Goal: Task Accomplishment & Management: Manage account settings

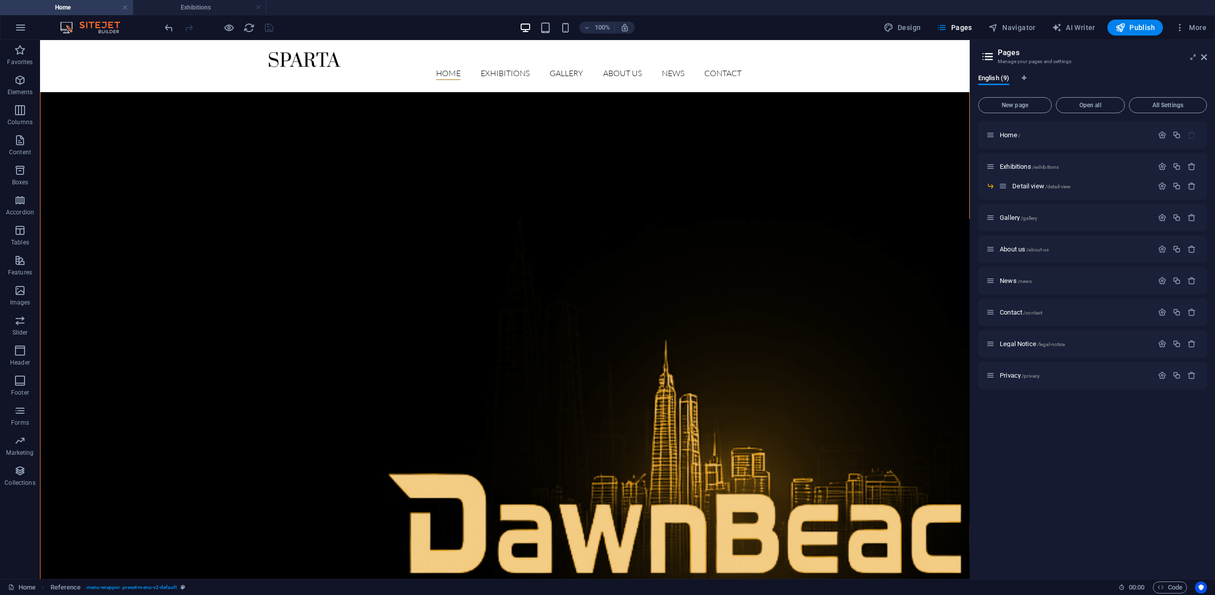
scroll to position [176, 0]
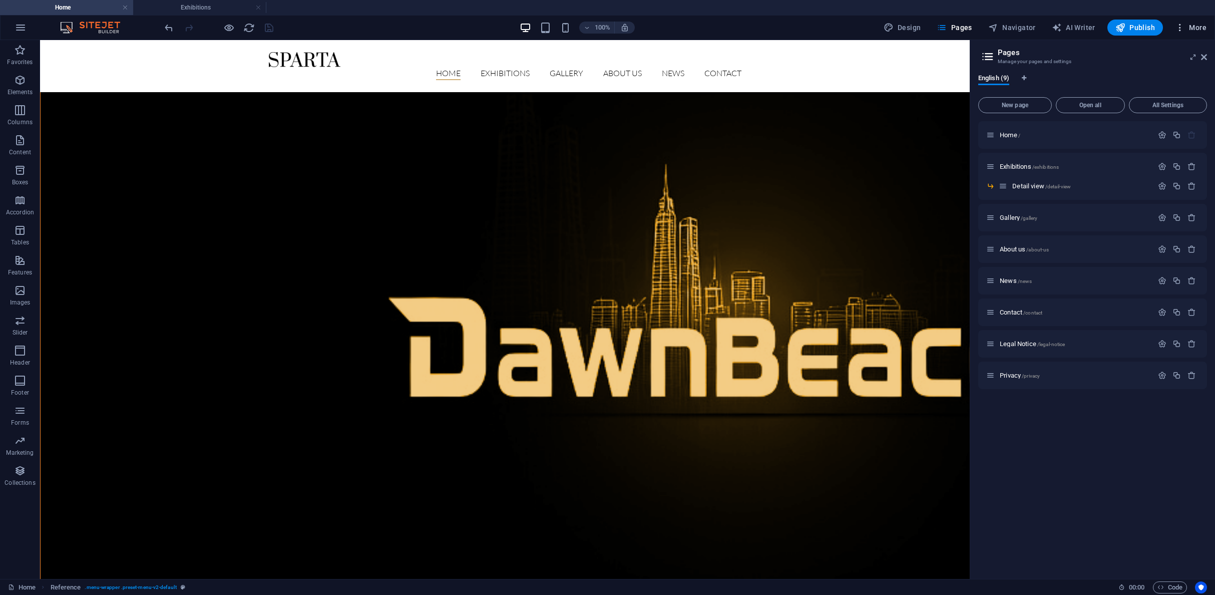
click at [1192, 31] on span "More" at bounding box center [1191, 28] width 32 height 10
click at [1179, 55] on h6 "Website Settings" at bounding box center [1170, 54] width 60 height 12
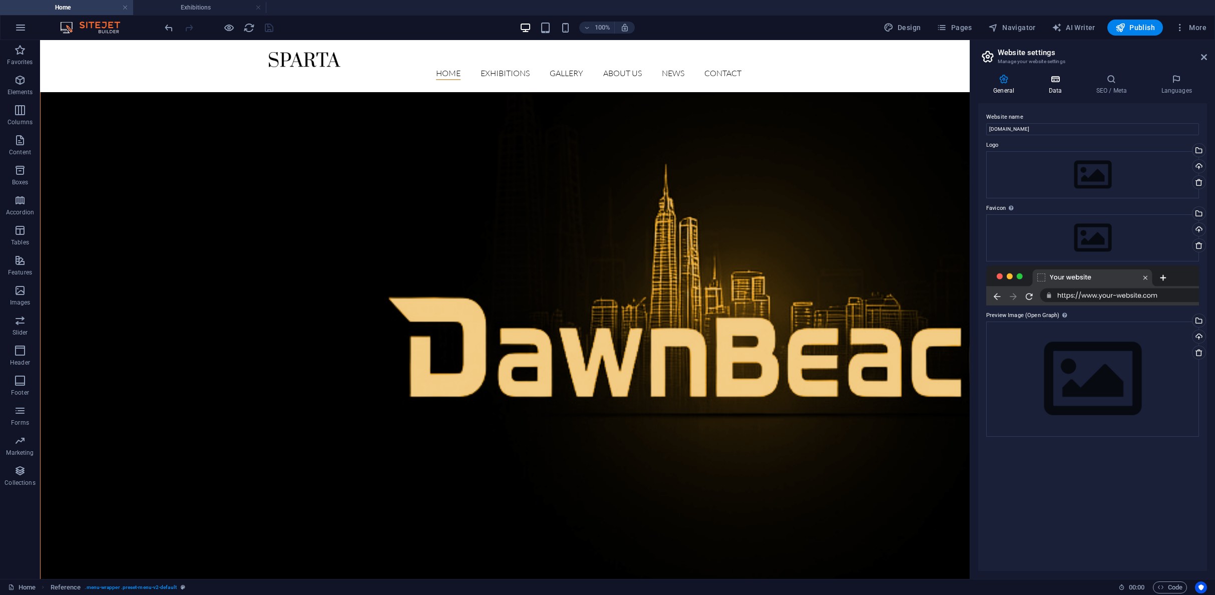
click at [1056, 83] on icon at bounding box center [1055, 79] width 44 height 10
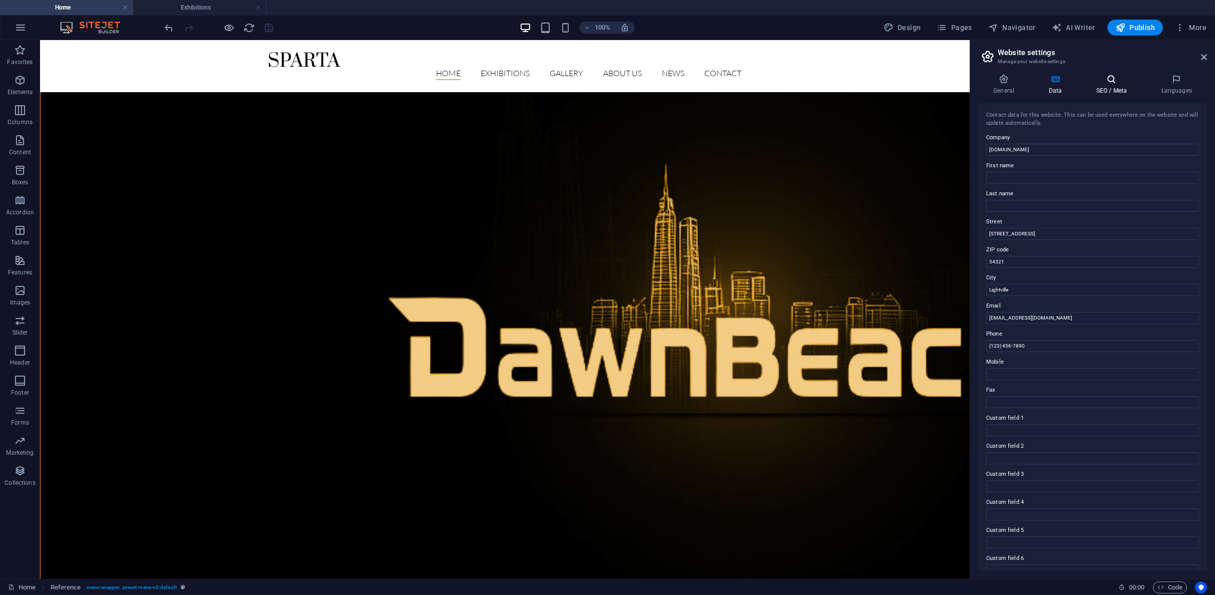
click at [1107, 85] on h4 "SEO / Meta" at bounding box center [1112, 84] width 65 height 21
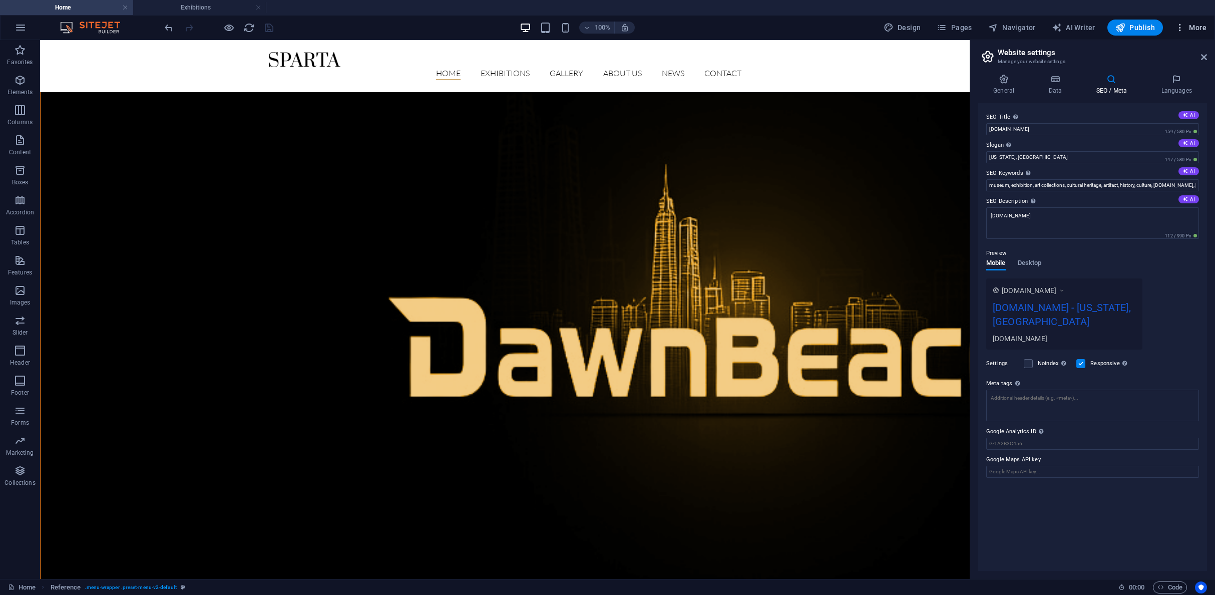
click at [1195, 27] on span "More" at bounding box center [1191, 28] width 32 height 10
click at [1158, 52] on h6 "Website Settings" at bounding box center [1170, 54] width 60 height 12
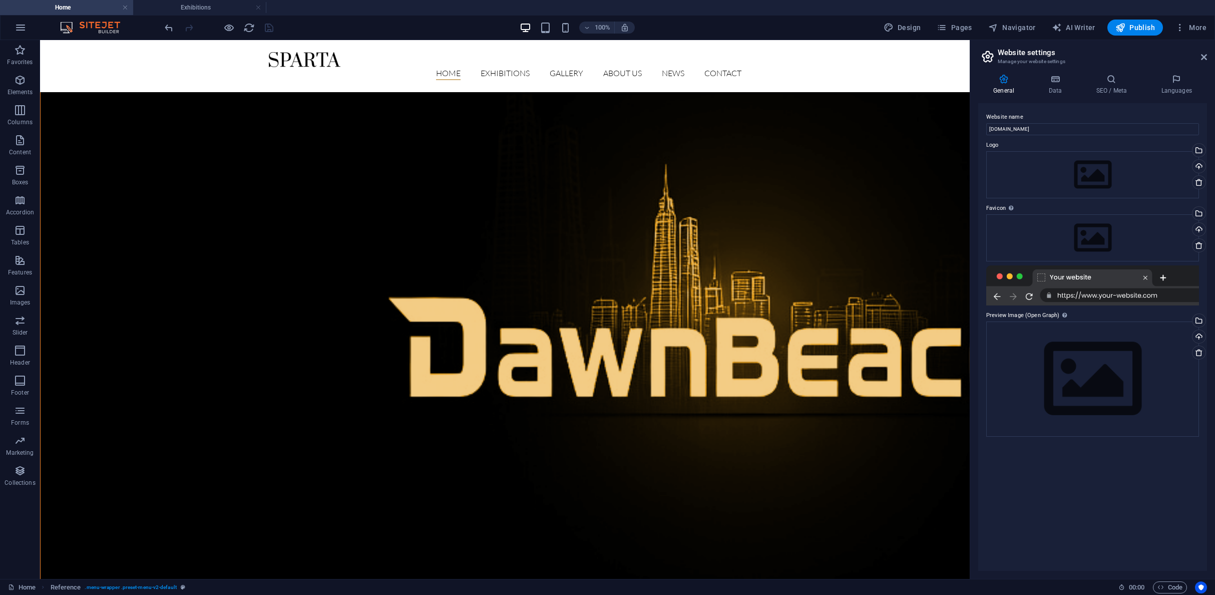
click at [1001, 82] on icon at bounding box center [1003, 79] width 51 height 10
click at [1206, 57] on icon at bounding box center [1204, 57] width 6 height 8
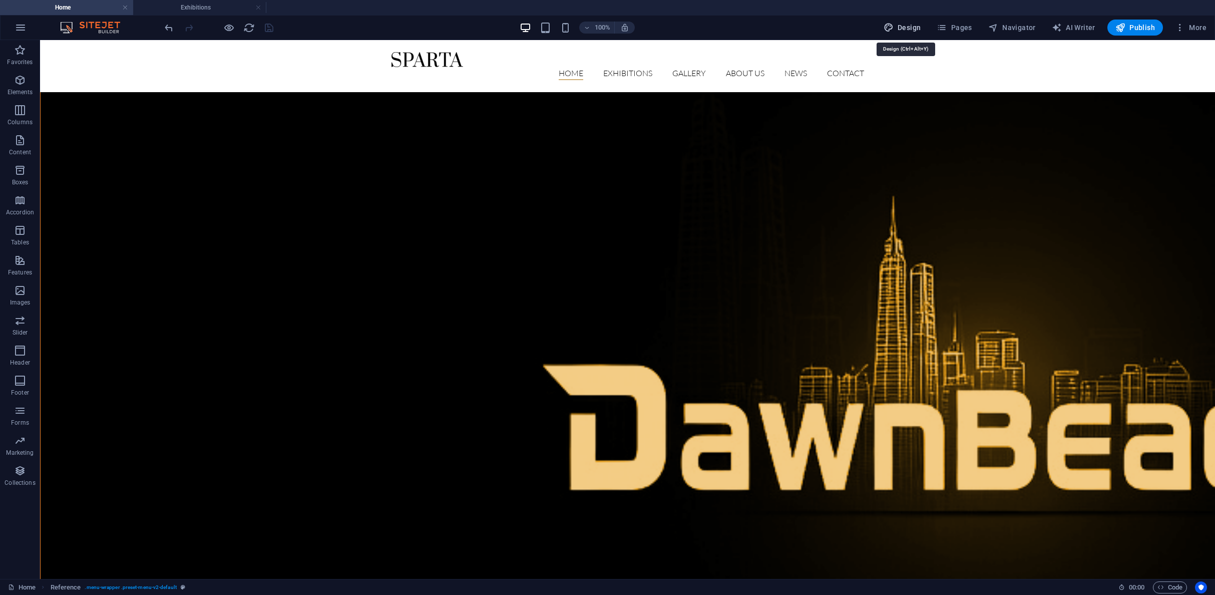
click at [911, 25] on span "Design" at bounding box center [902, 28] width 38 height 10
select select "px"
select select "300"
select select "px"
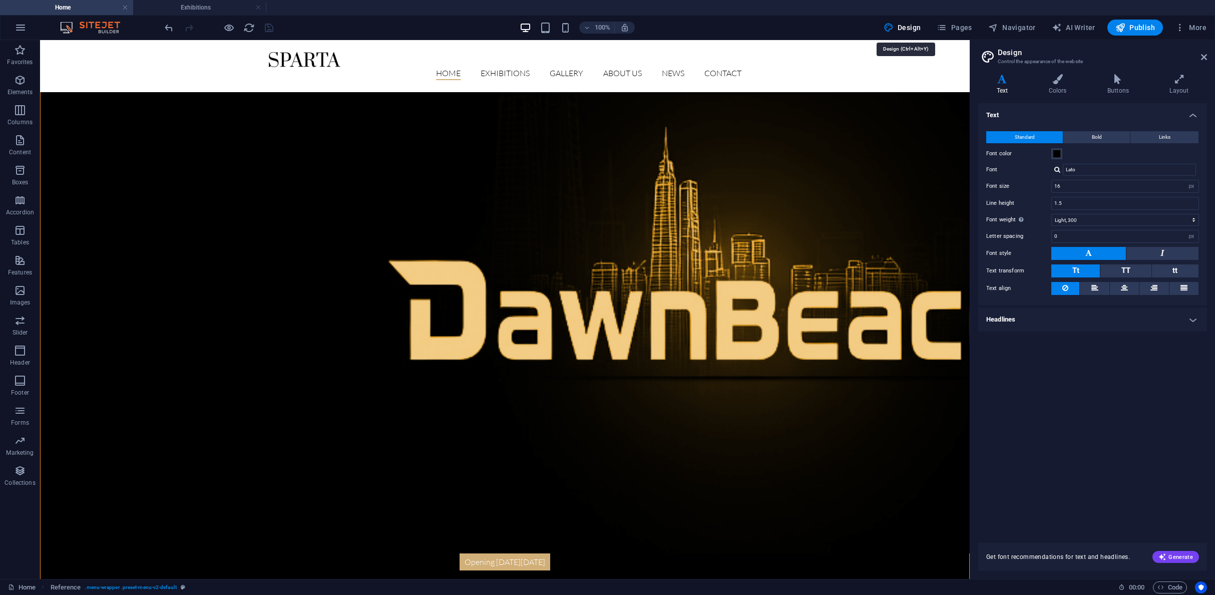
scroll to position [176, 0]
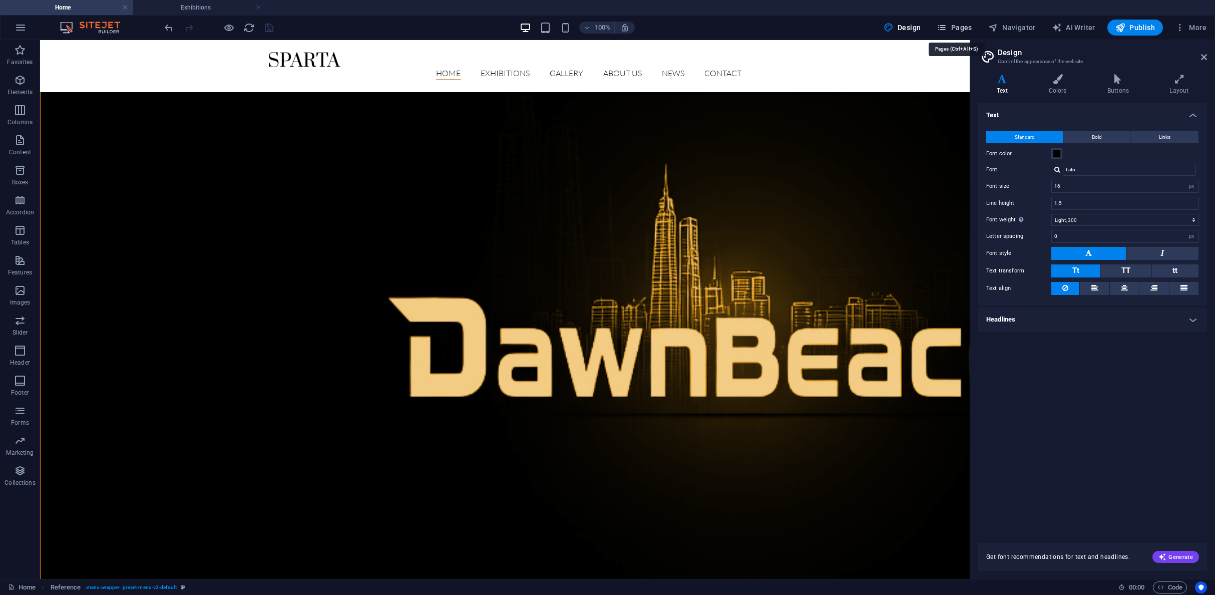
click at [956, 29] on span "Pages" at bounding box center [953, 28] width 35 height 10
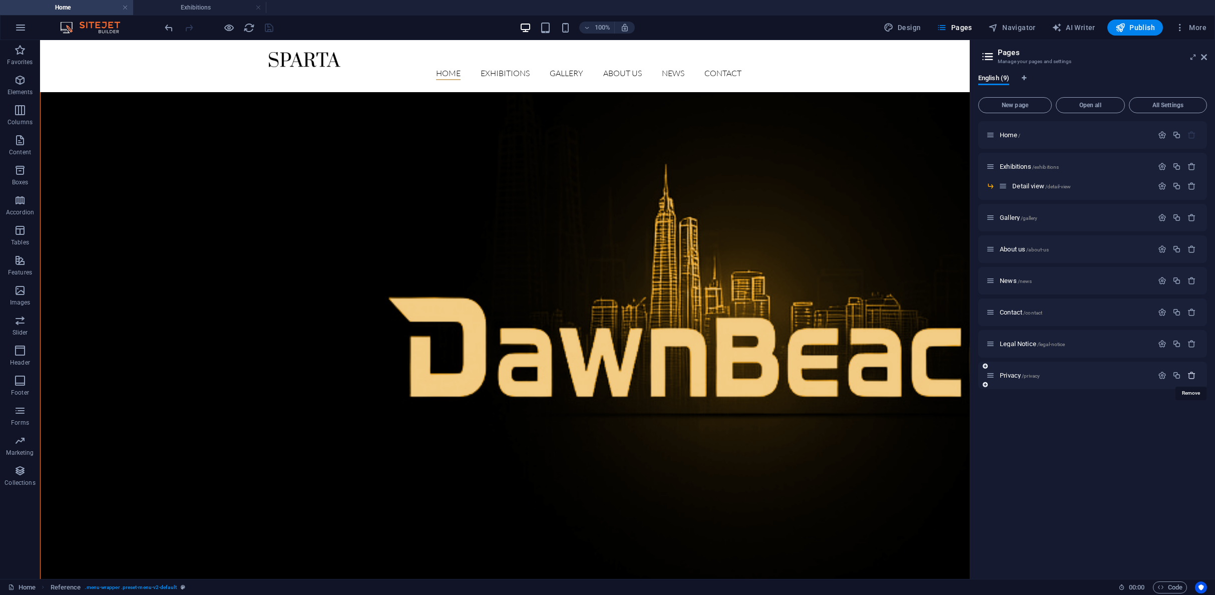
click at [1192, 374] on icon "button" at bounding box center [1191, 375] width 9 height 9
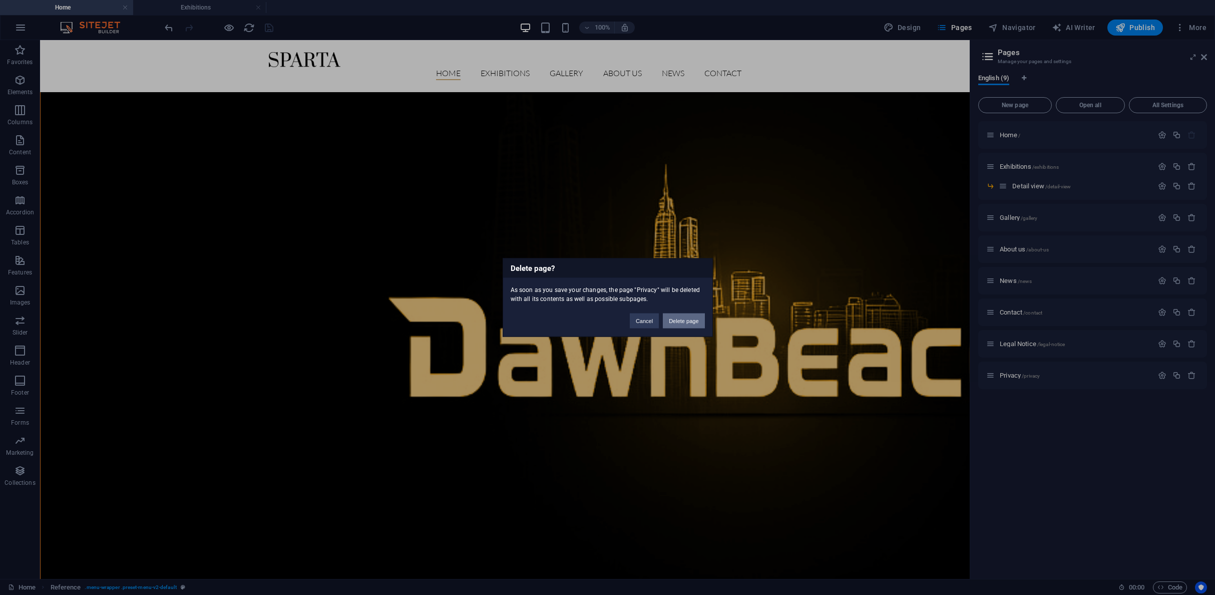
click at [682, 321] on button "Delete page" at bounding box center [684, 320] width 42 height 15
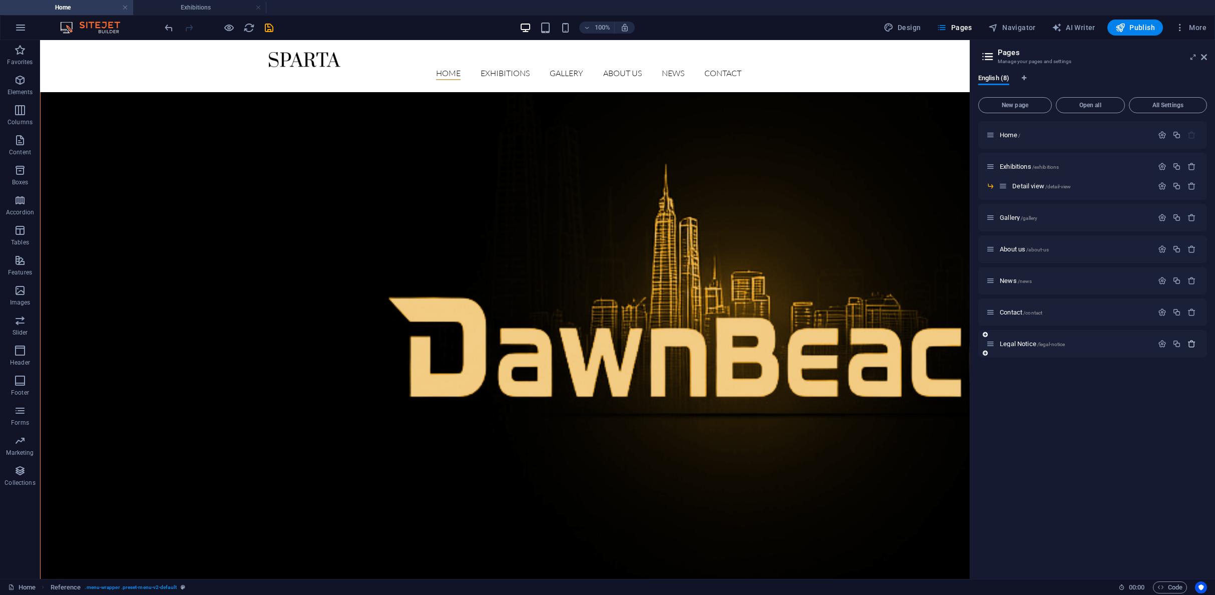
click at [1193, 341] on icon "button" at bounding box center [1191, 343] width 9 height 9
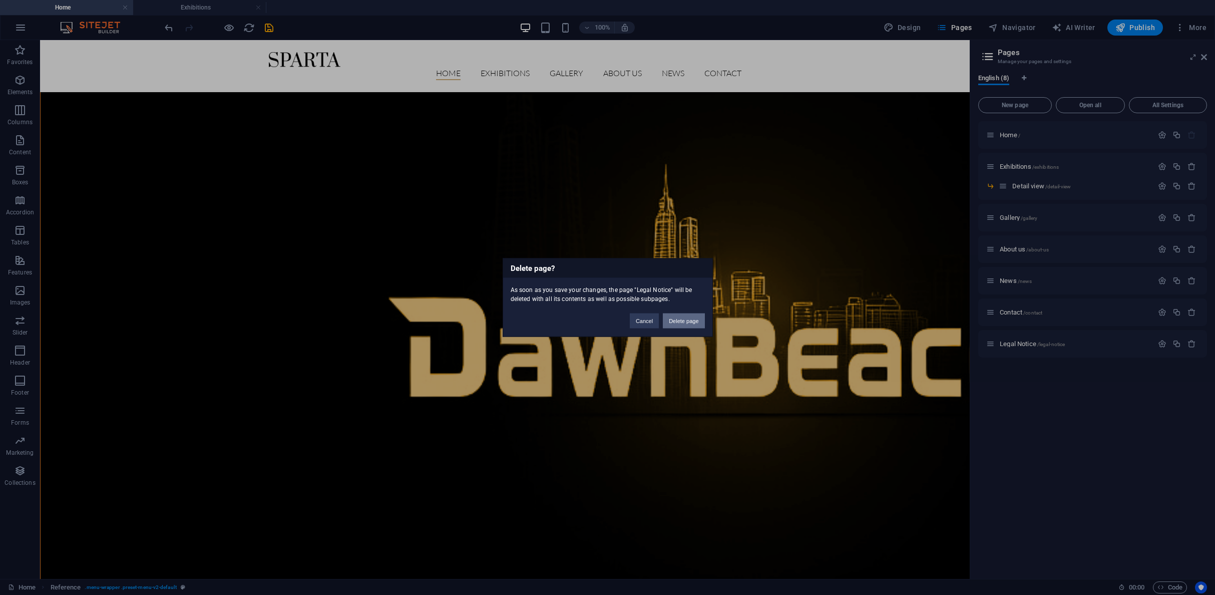
click at [691, 315] on button "Delete page" at bounding box center [684, 320] width 42 height 15
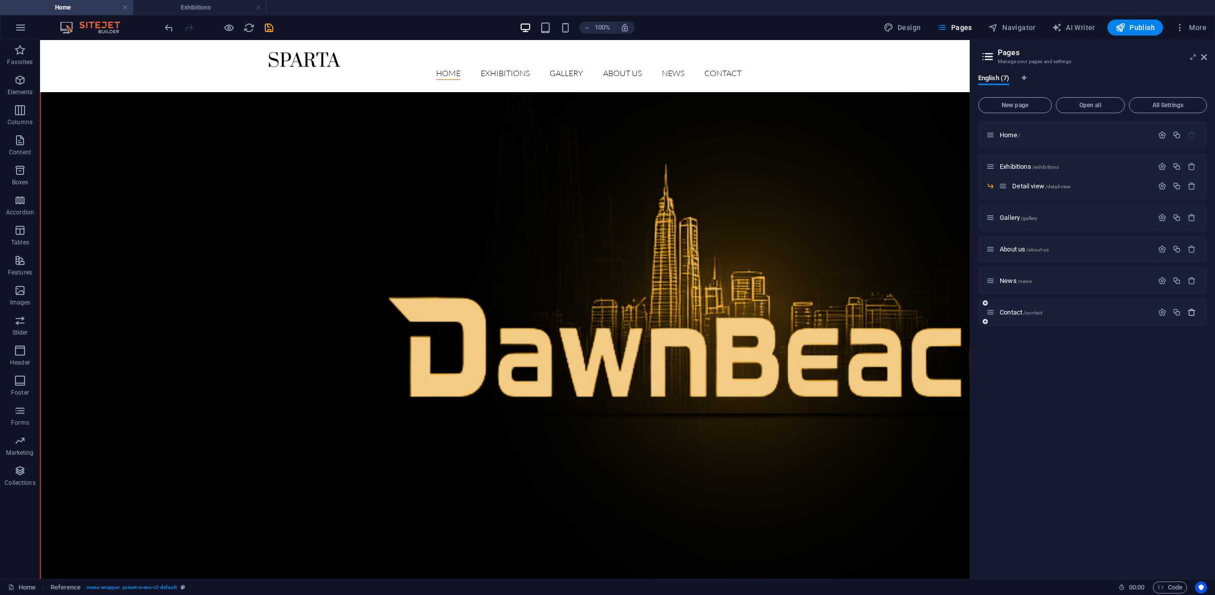
click at [1194, 311] on icon "button" at bounding box center [1191, 312] width 9 height 9
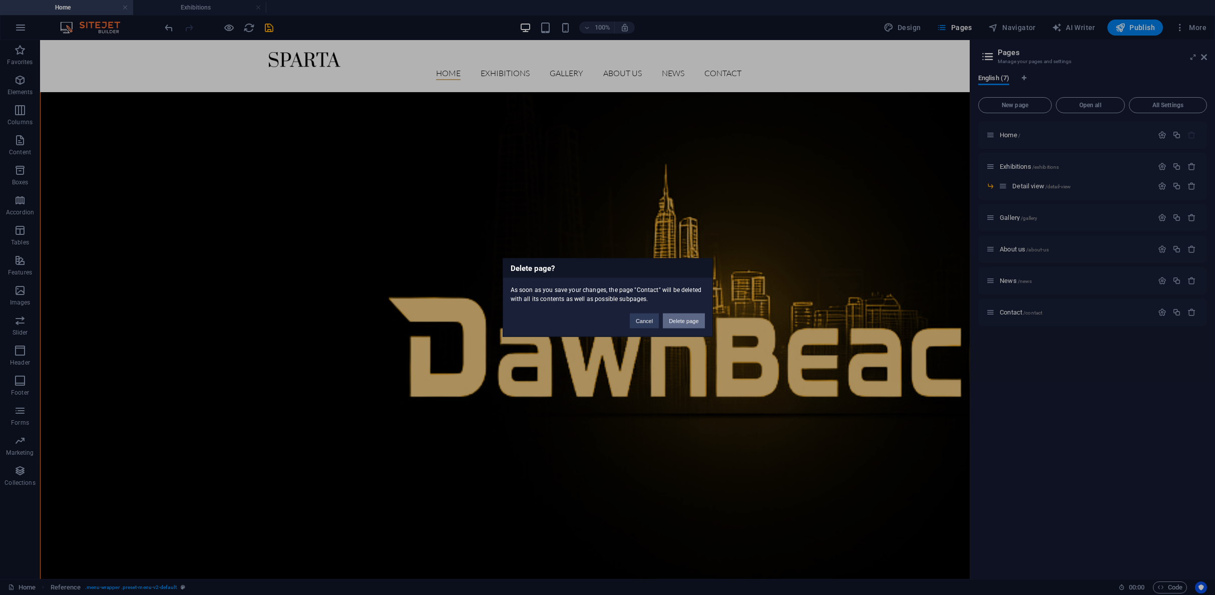
click at [693, 321] on button "Delete page" at bounding box center [684, 320] width 42 height 15
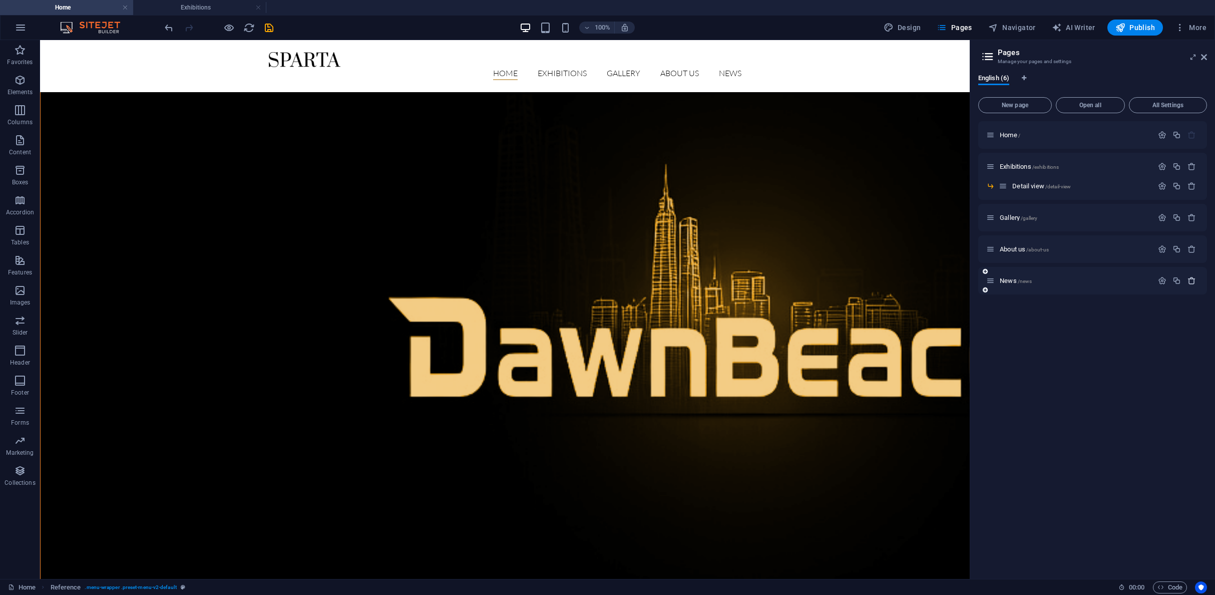
click at [1191, 279] on icon "button" at bounding box center [1191, 280] width 9 height 9
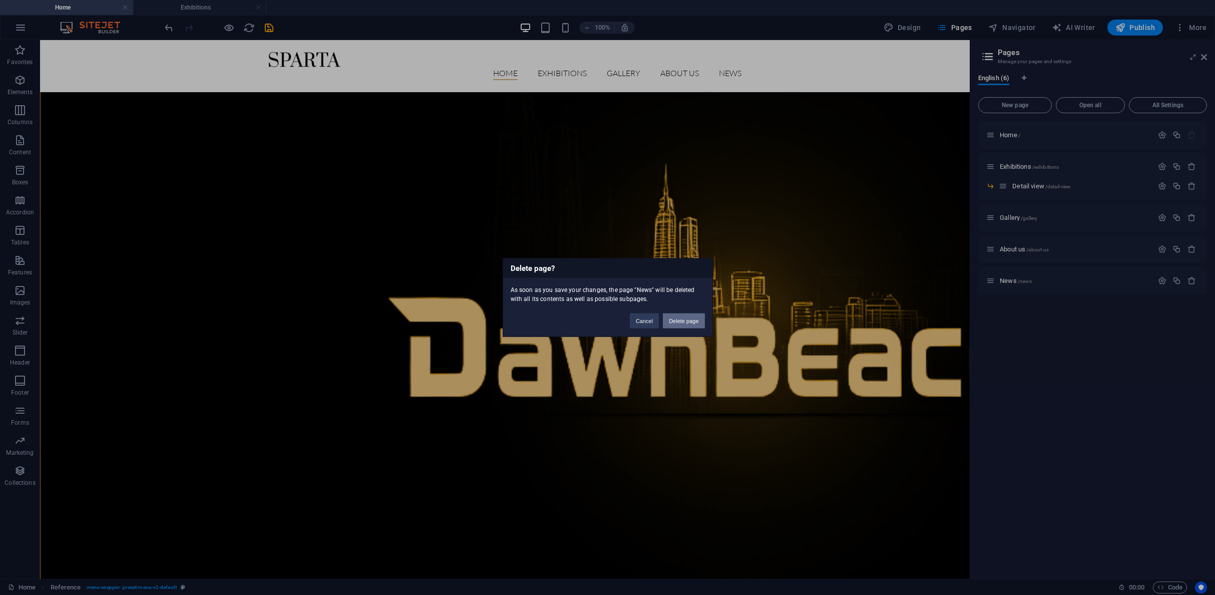
click at [695, 323] on button "Delete page" at bounding box center [684, 320] width 42 height 15
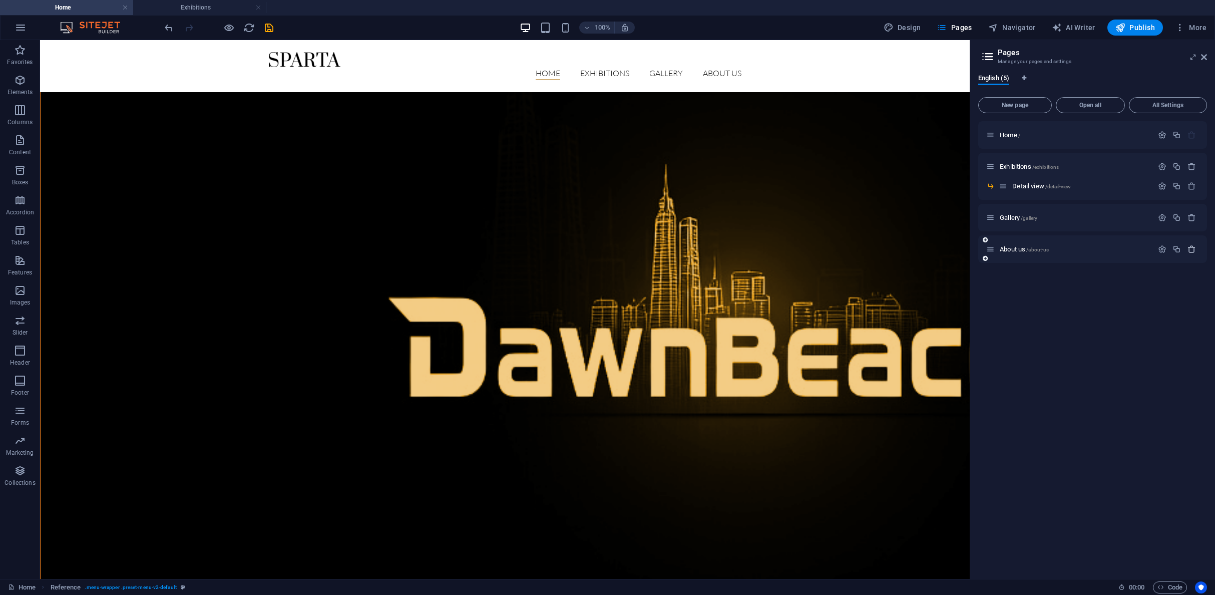
click at [1192, 250] on icon "button" at bounding box center [1191, 249] width 9 height 9
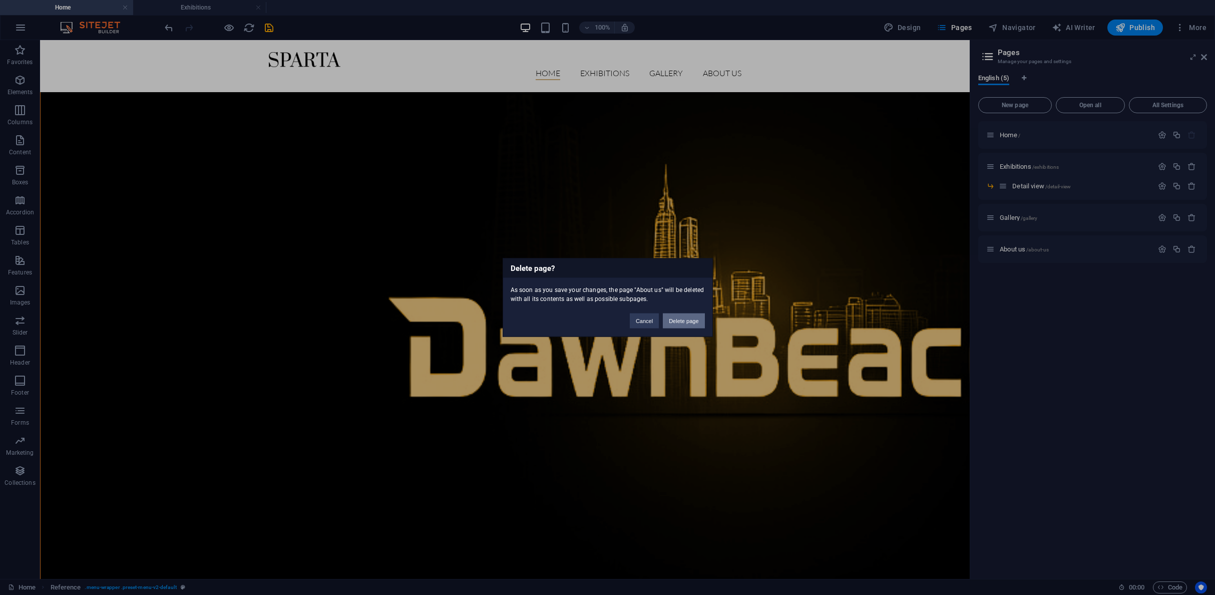
click at [688, 316] on button "Delete page" at bounding box center [684, 320] width 42 height 15
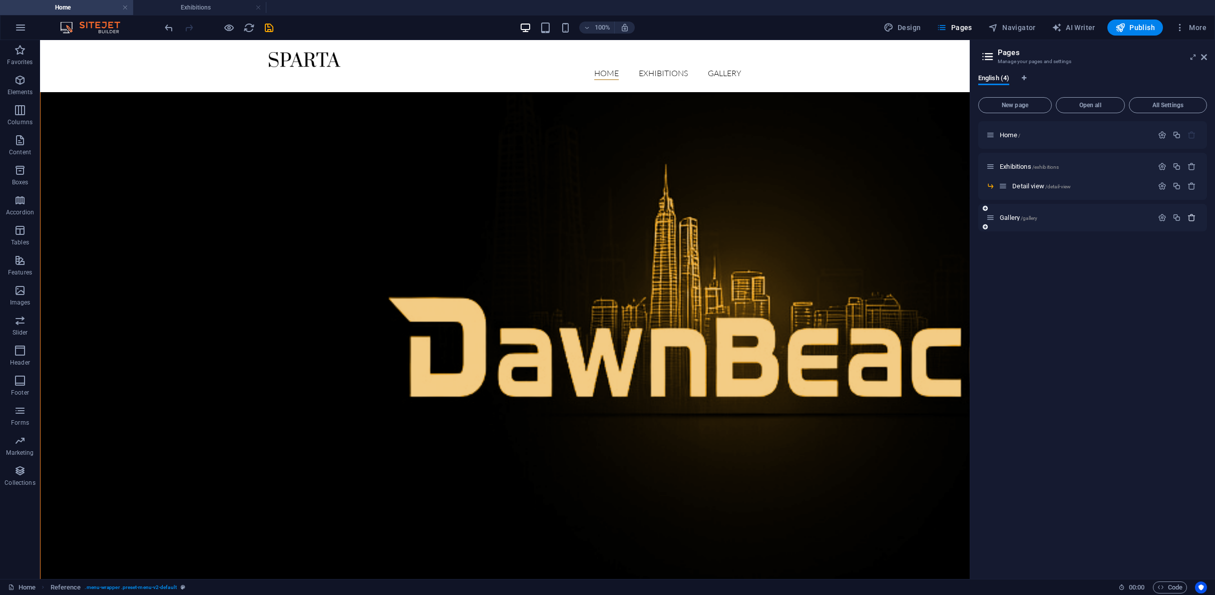
click at [1194, 214] on icon "button" at bounding box center [1191, 217] width 9 height 9
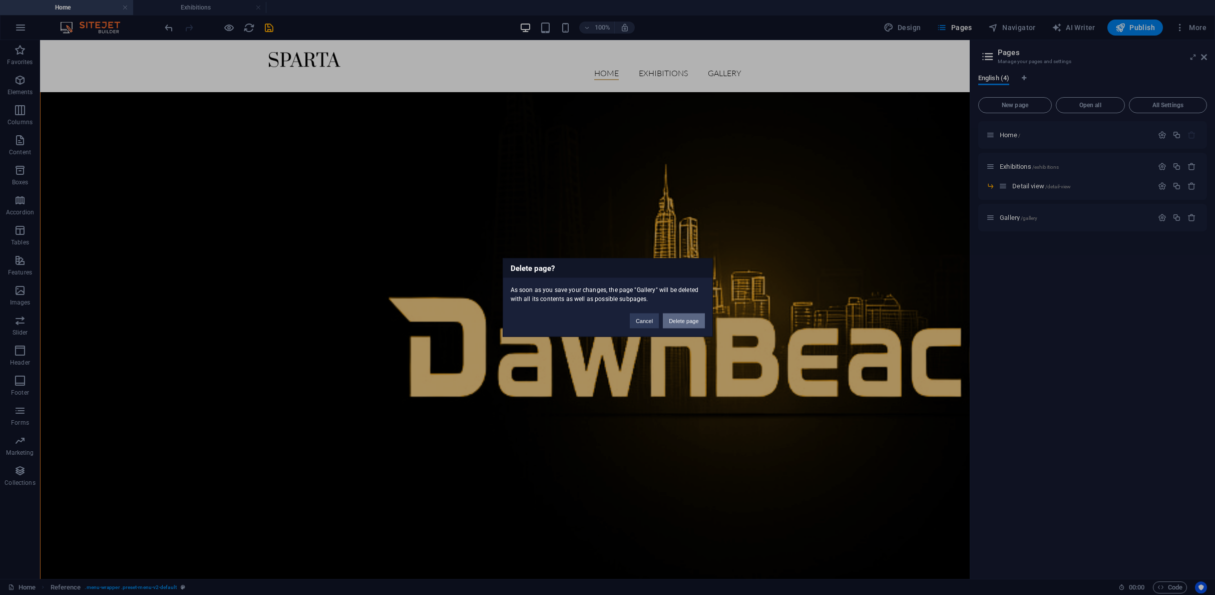
click at [680, 319] on button "Delete page" at bounding box center [684, 320] width 42 height 15
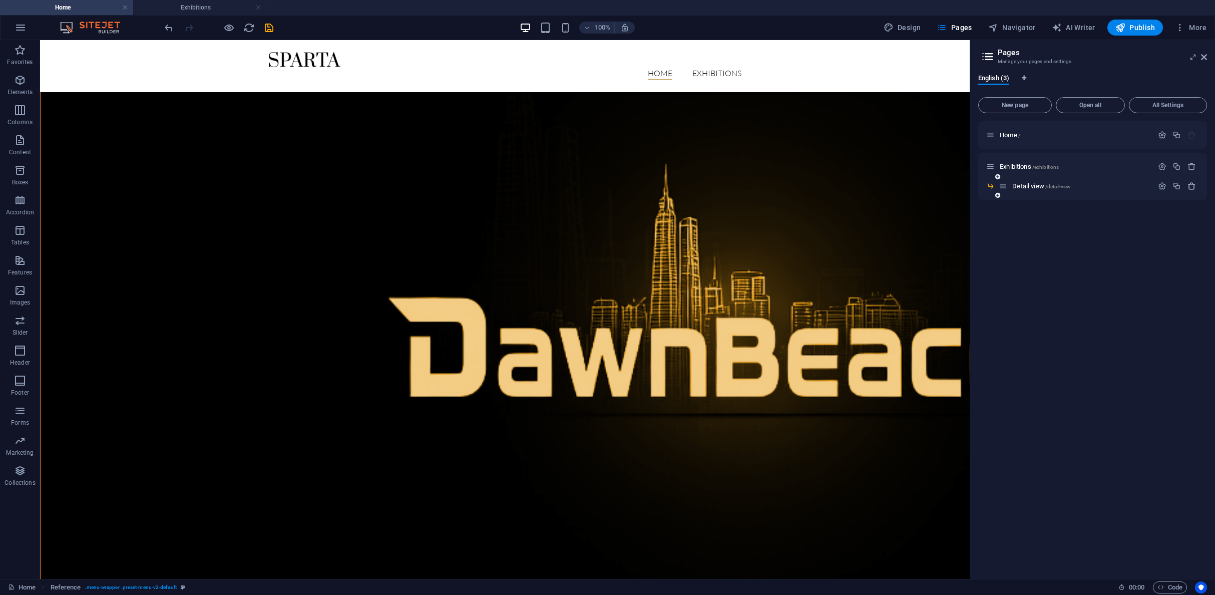
click at [1191, 182] on div at bounding box center [1177, 186] width 44 height 11
click at [1193, 184] on icon "button" at bounding box center [1191, 186] width 9 height 9
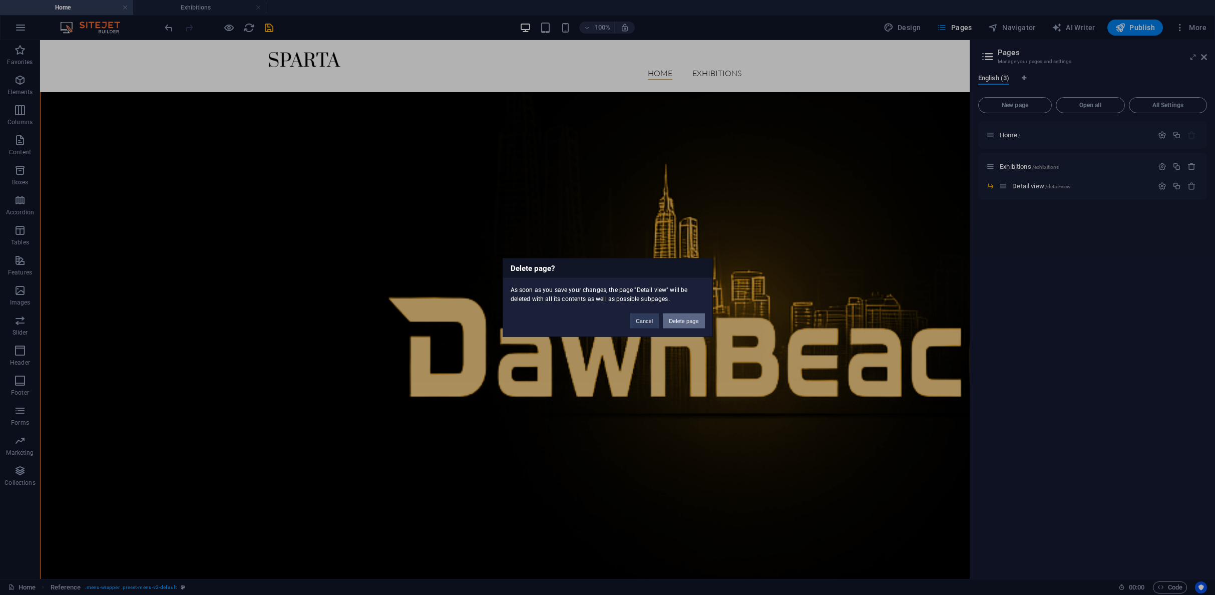
click at [690, 319] on button "Delete page" at bounding box center [684, 320] width 42 height 15
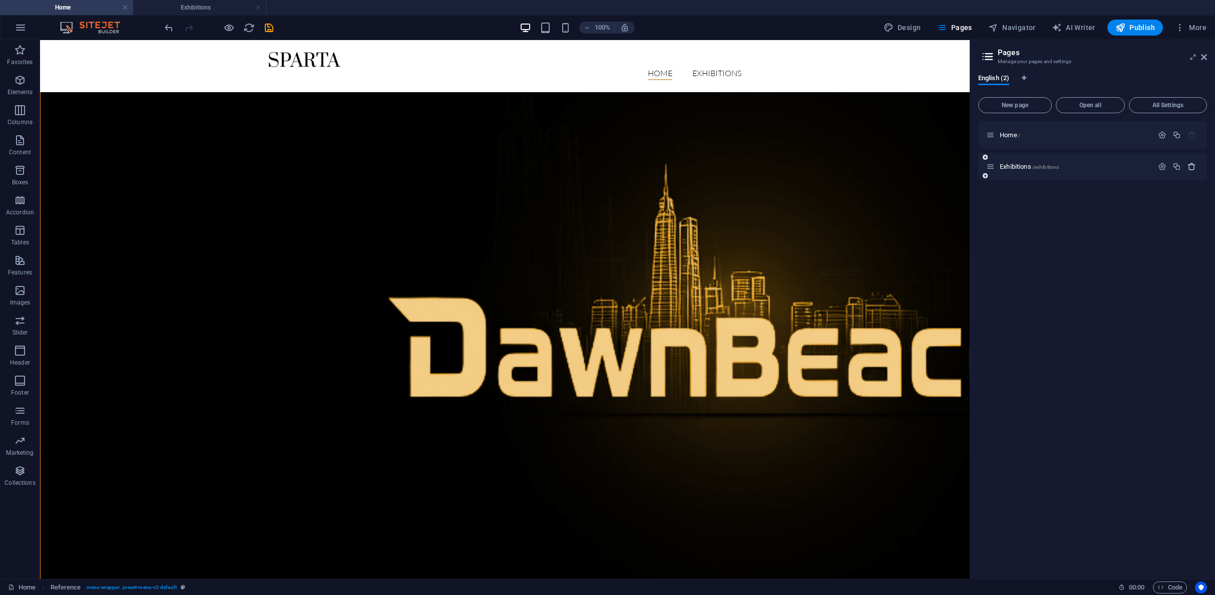
click at [1192, 164] on icon "button" at bounding box center [1191, 166] width 9 height 9
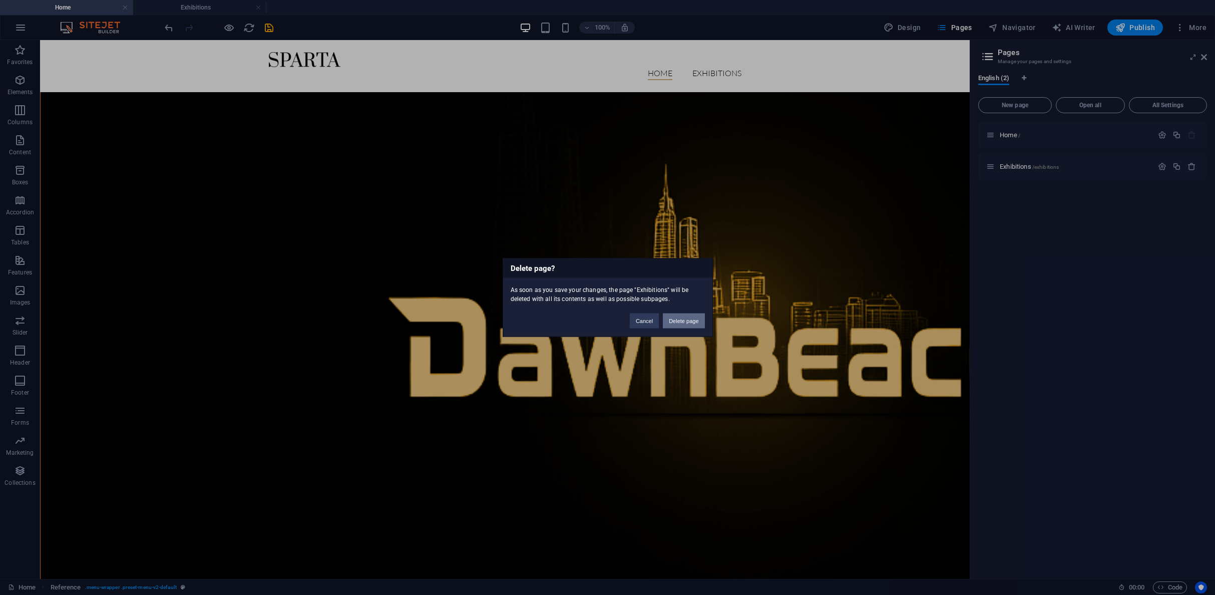
click at [687, 321] on button "Delete page" at bounding box center [684, 320] width 42 height 15
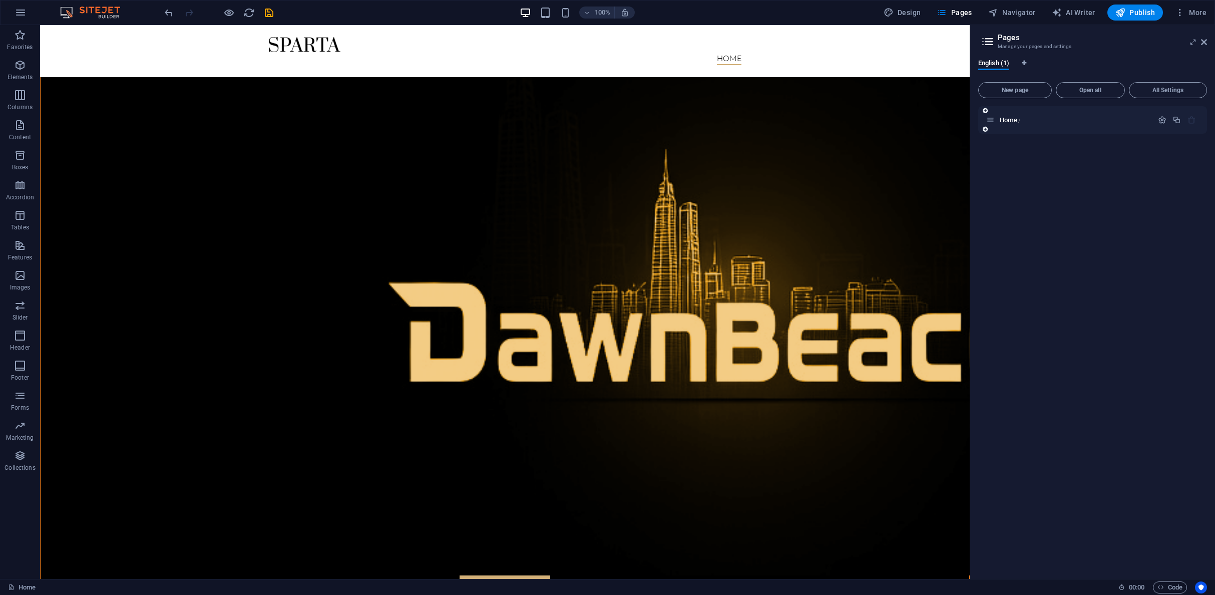
click at [1191, 118] on icon "button" at bounding box center [1191, 120] width 9 height 9
click at [1162, 120] on icon "button" at bounding box center [1162, 120] width 9 height 9
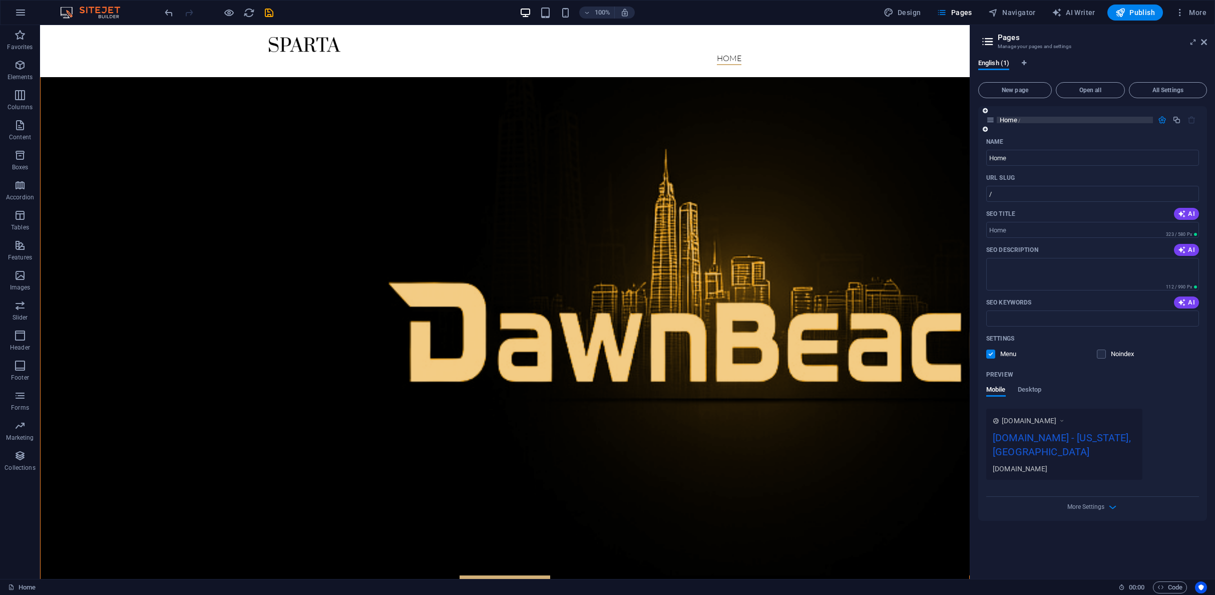
click at [1002, 122] on span "Home /" at bounding box center [1009, 120] width 21 height 8
click at [1010, 118] on span "Home /" at bounding box center [1009, 120] width 21 height 8
click at [986, 113] on icon at bounding box center [984, 111] width 5 height 6
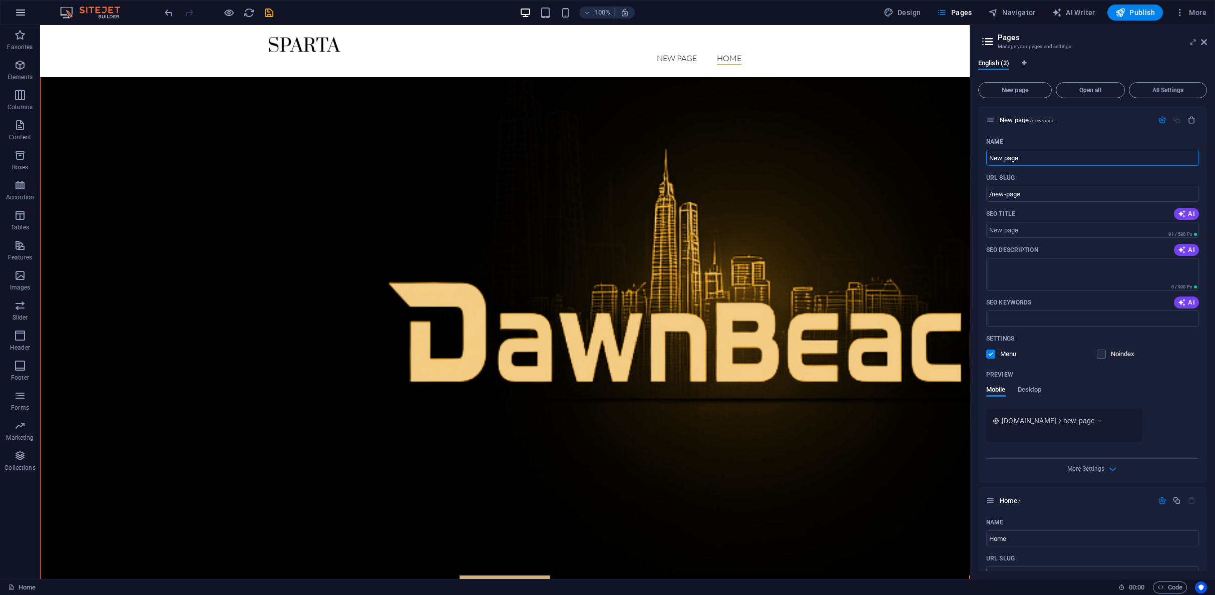
click at [19, 16] on icon "button" at bounding box center [21, 13] width 12 height 12
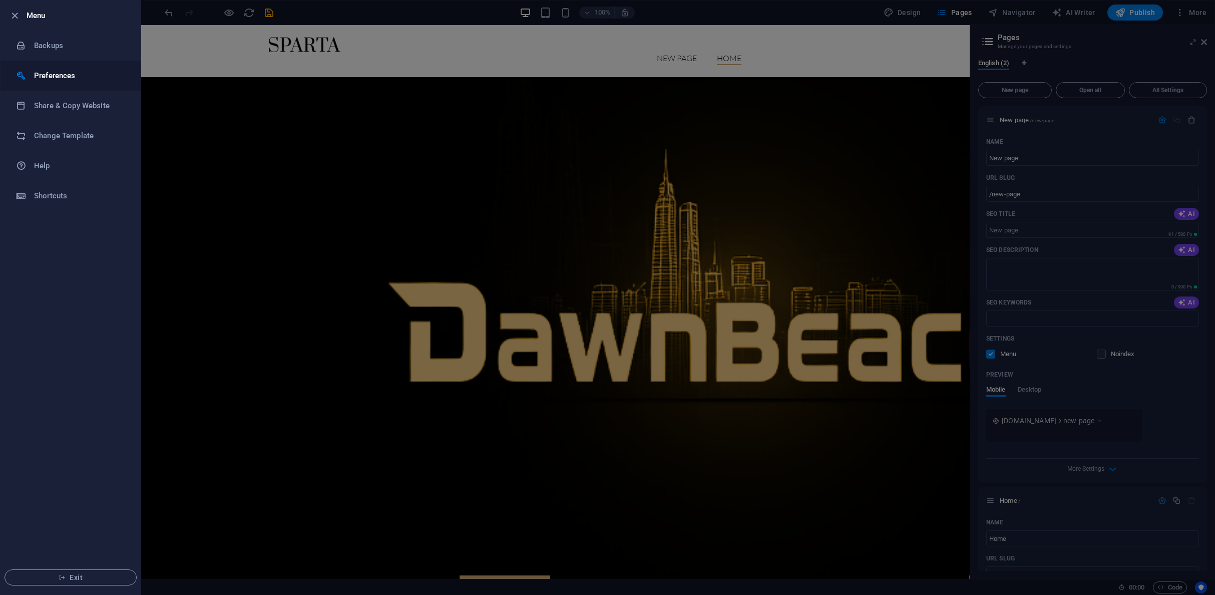
click at [53, 76] on h6 "Preferences" at bounding box center [80, 76] width 93 height 12
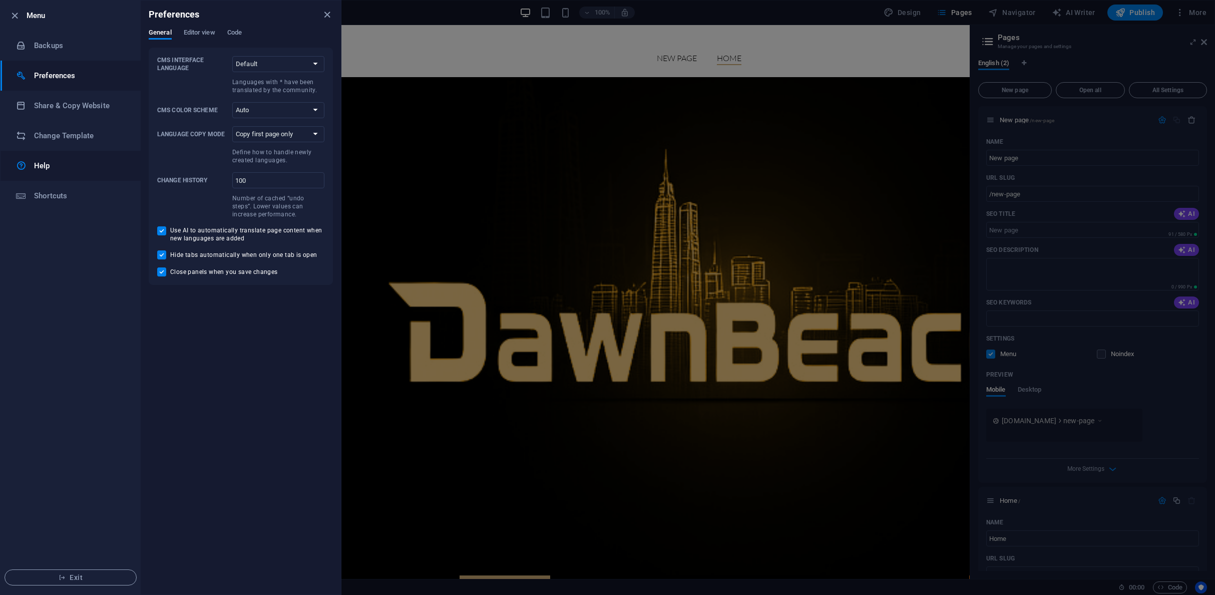
click at [43, 167] on h6 "Help" at bounding box center [80, 166] width 93 height 12
